Goal: Transaction & Acquisition: Purchase product/service

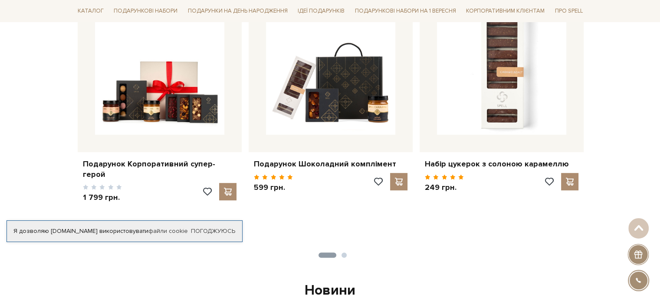
scroll to position [407, 0]
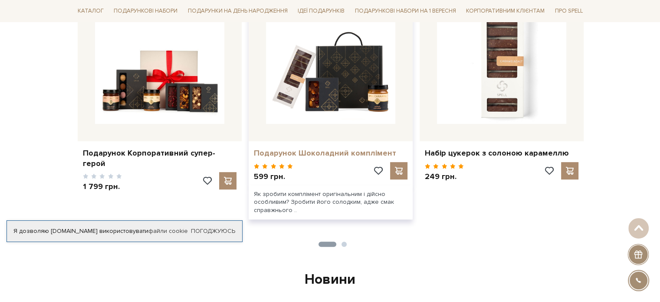
click at [294, 152] on link "Подарунок Шоколадний комплімент" at bounding box center [331, 153] width 154 height 10
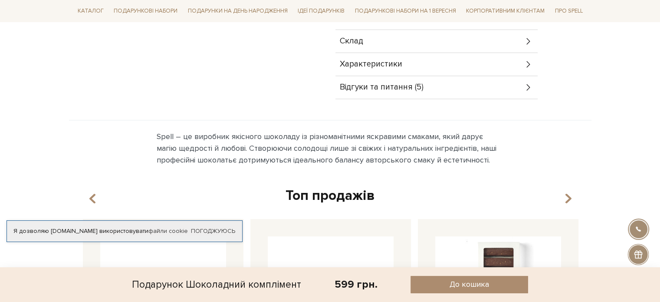
scroll to position [339, 0]
click at [527, 82] on icon at bounding box center [529, 87] width 10 height 10
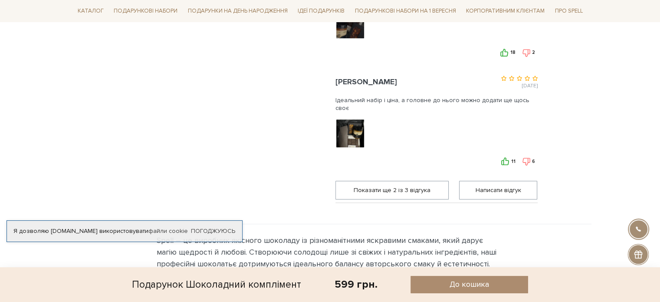
scroll to position [0, 0]
